Goal: Information Seeking & Learning: Find specific fact

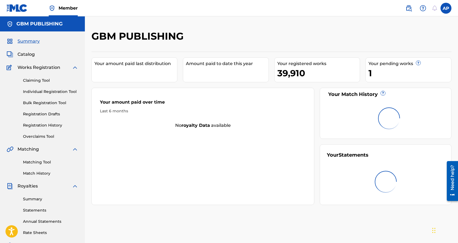
click at [410, 7] on img at bounding box center [409, 8] width 7 height 7
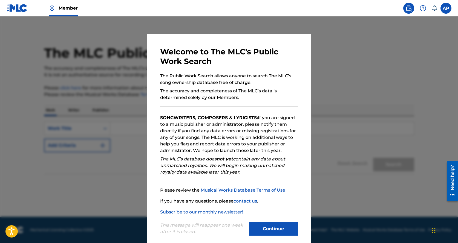
click at [275, 230] on button "Continue" at bounding box center [273, 229] width 49 height 14
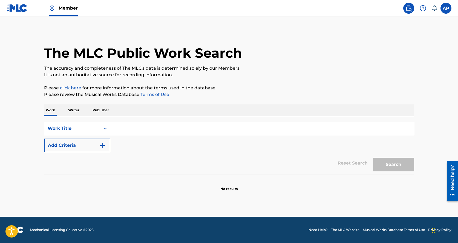
click at [155, 132] on input "Search Form" at bounding box center [262, 128] width 304 height 13
paste input "Manike Mage Hithe"
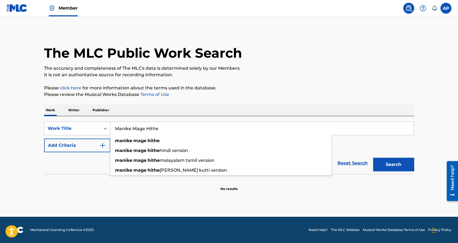
type input "Manike Mage Hithe"
click at [399, 166] on button "Search" at bounding box center [393, 165] width 41 height 14
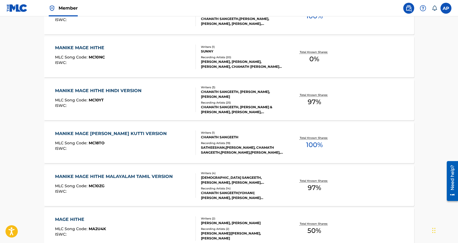
scroll to position [110, 0]
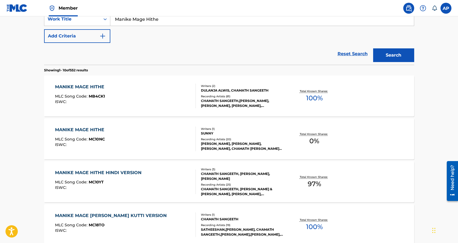
click at [84, 86] on div "MANIKE MAGE HITHE" at bounding box center [81, 87] width 52 height 7
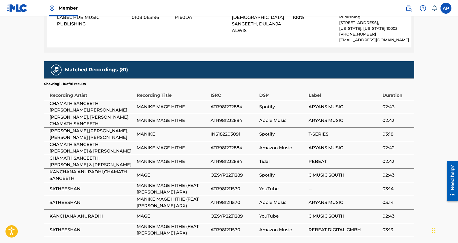
scroll to position [230, 0]
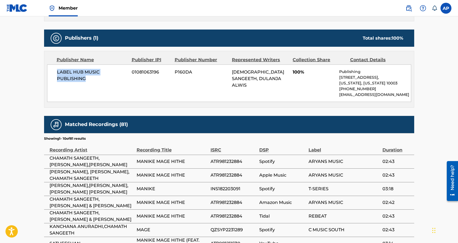
drag, startPoint x: 90, startPoint y: 79, endPoint x: 57, endPoint y: 70, distance: 33.9
click at [57, 70] on span "LABEL HUB MUSIC PUBLISHING" at bounding box center [92, 75] width 71 height 13
copy span "LABEL HUB MUSIC PUBLISHING"
